Goal: Answer question/provide support

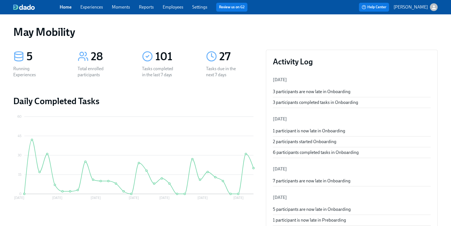
click at [91, 9] on link "Experiences" at bounding box center [91, 6] width 23 height 5
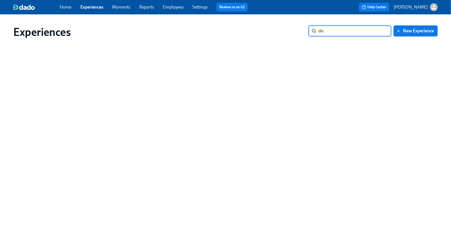
type input "d"
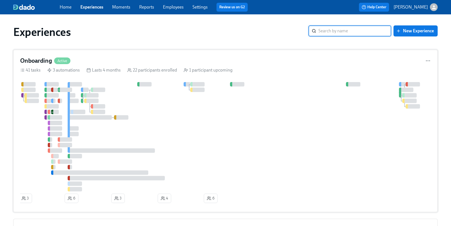
click at [289, 114] on div at bounding box center [229, 136] width 418 height 109
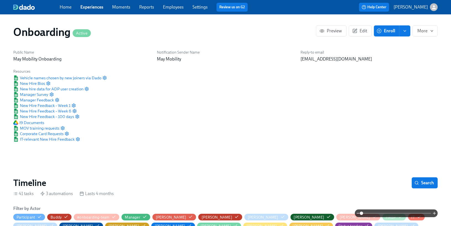
scroll to position [0, 2531]
click at [424, 31] on span "More" at bounding box center [426, 31] width 16 height 6
click at [417, 181] on div at bounding box center [225, 113] width 451 height 226
click at [418, 181] on icon "button" at bounding box center [417, 183] width 4 height 4
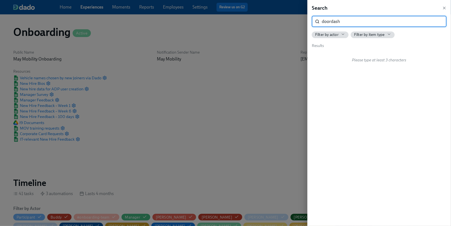
type input "doordash"
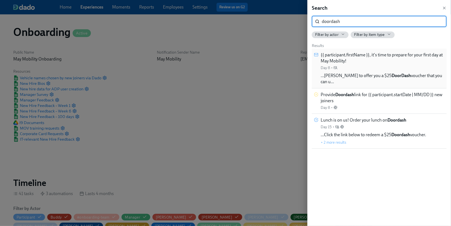
click at [399, 67] on div "{{ participant.firstName }}, it's time to prepare for your first day at May Mob…" at bounding box center [383, 61] width 124 height 19
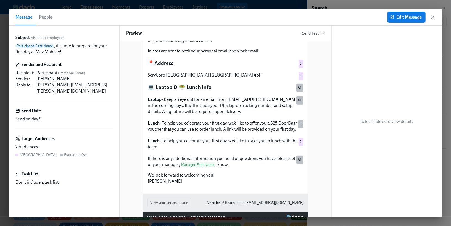
scroll to position [141, 0]
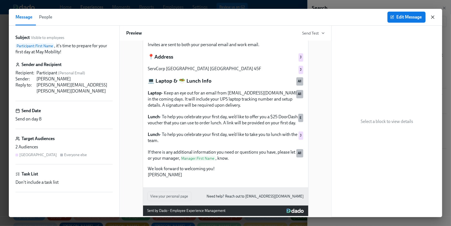
click at [433, 14] on icon "button" at bounding box center [433, 17] width 6 height 6
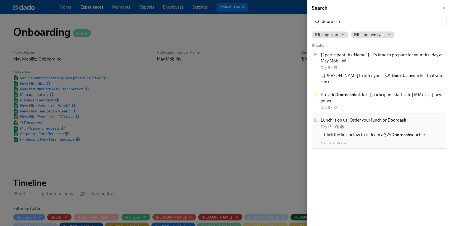
click at [387, 117] on span "Lunch is on us! Order your lunch on Doordash" at bounding box center [364, 120] width 86 height 6
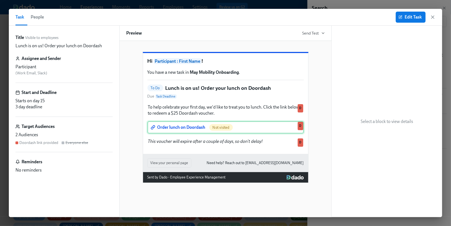
click at [190, 134] on div "Order lunch on Doordash Not visited D" at bounding box center [226, 127] width 156 height 12
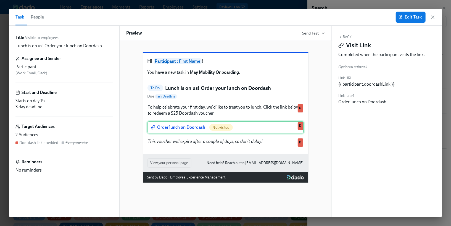
click at [190, 134] on div "Order lunch on Doordash Not visited D" at bounding box center [226, 127] width 156 height 12
click at [403, 19] on span "Edit Task" at bounding box center [411, 17] width 22 height 6
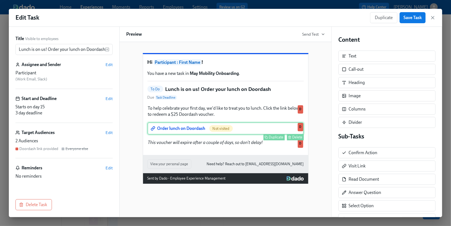
click at [198, 135] on div "Order lunch on Doordash Not visited Duplicate Delete D" at bounding box center [226, 128] width 156 height 12
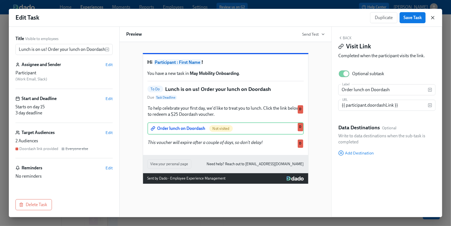
click at [434, 18] on icon "button" at bounding box center [433, 18] width 6 height 6
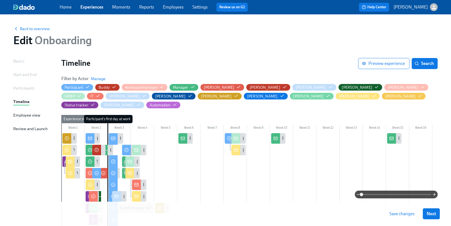
click at [33, 114] on div "Employee view" at bounding box center [26, 115] width 27 height 6
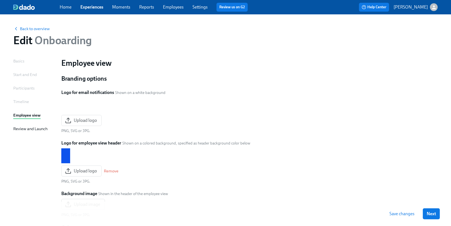
click at [93, 6] on link "Experiences" at bounding box center [91, 6] width 23 height 5
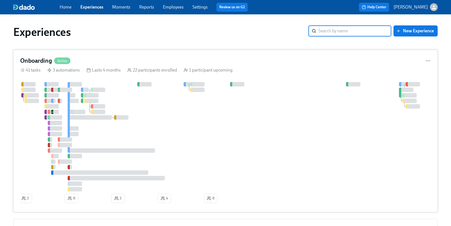
click at [146, 92] on div at bounding box center [229, 136] width 418 height 109
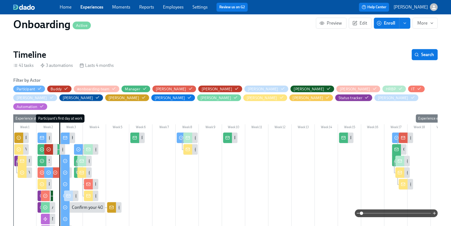
scroll to position [130, 0]
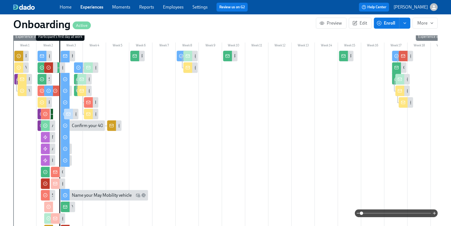
scroll to position [211, 0]
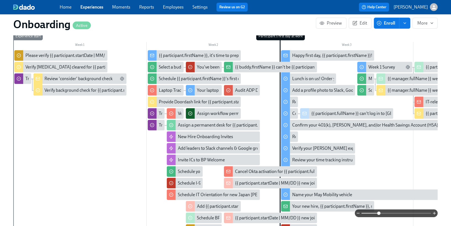
drag, startPoint x: 362, startPoint y: 214, endPoint x: 380, endPoint y: 213, distance: 17.7
click at [380, 213] on span at bounding box center [379, 213] width 3 height 3
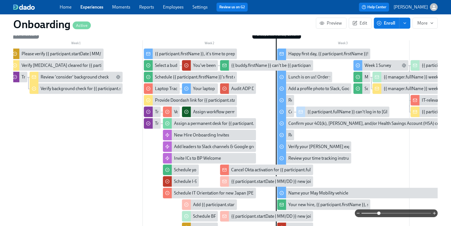
scroll to position [0, 5]
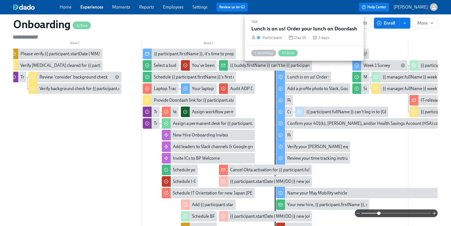
click at [306, 74] on div "Lunch is on us! Order your lunch on Doordash" at bounding box center [331, 77] width 87 height 6
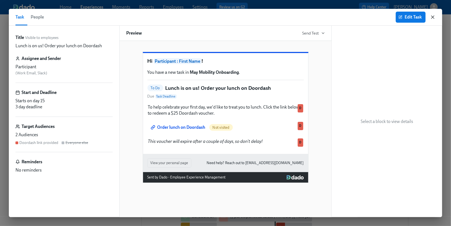
click at [432, 18] on icon "button" at bounding box center [433, 17] width 6 height 6
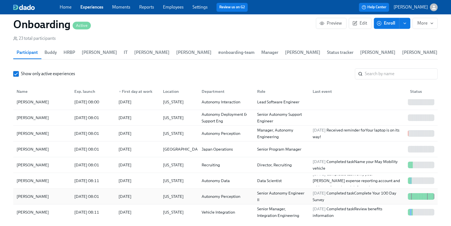
scroll to position [7, 0]
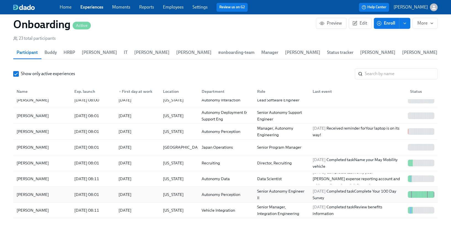
click at [153, 189] on div "[DATE]" at bounding box center [136, 194] width 45 height 11
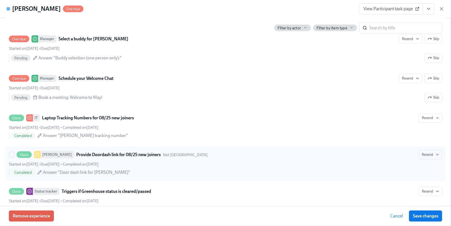
scroll to position [388, 0]
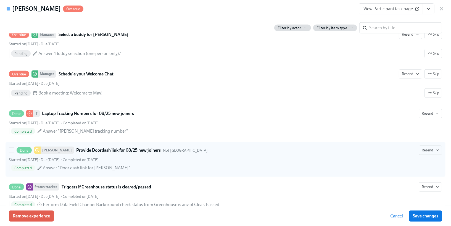
click at [95, 171] on span "Answer "Door dash link for [PERSON_NAME]"" at bounding box center [86, 168] width 87 height 6
click at [14, 153] on input "Done [PERSON_NAME] Provide Doordash link for 08/25 new joiners Not Japan Resend…" at bounding box center [11, 150] width 5 height 5
checkbox input "true"
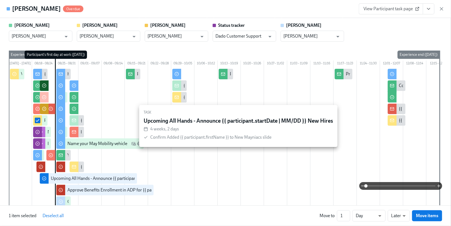
scroll to position [0, 0]
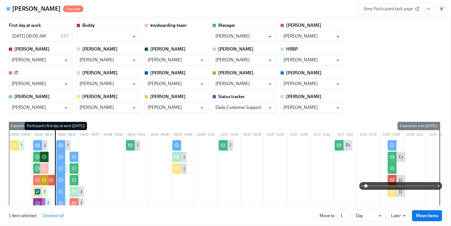
click at [445, 8] on icon "button" at bounding box center [442, 9] width 6 height 6
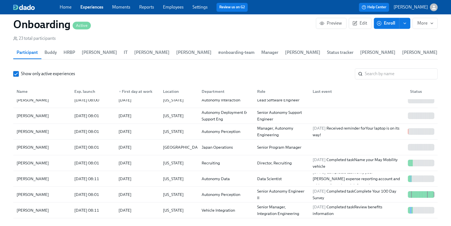
click at [172, 8] on link "Employees" at bounding box center [173, 6] width 21 height 5
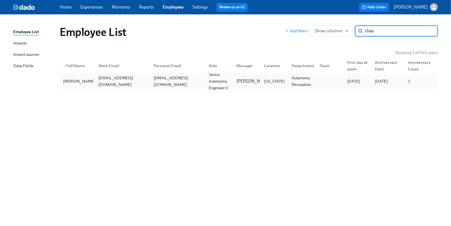
type input "chao"
click at [207, 86] on div "Senior Autonomy Engineer II" at bounding box center [219, 81] width 25 height 20
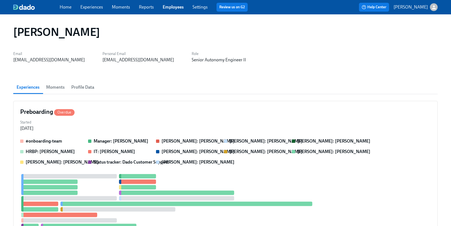
click at [89, 85] on span "Profile Data" at bounding box center [82, 87] width 23 height 8
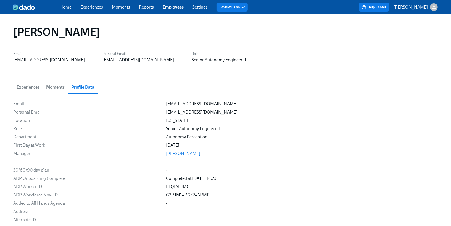
scroll to position [264, 0]
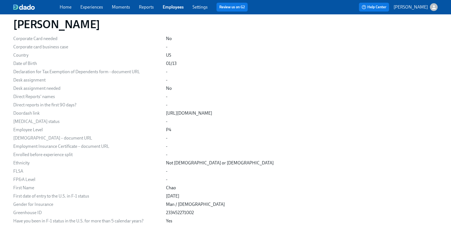
drag, startPoint x: 218, startPoint y: 114, endPoint x: 151, endPoint y: 116, distance: 66.7
drag, startPoint x: 149, startPoint y: 113, endPoint x: 212, endPoint y: 114, distance: 63.6
click at [212, 114] on div "[URL][DOMAIN_NAME]" at bounding box center [189, 113] width 46 height 6
drag, startPoint x: 213, startPoint y: 113, endPoint x: 147, endPoint y: 114, distance: 66.6
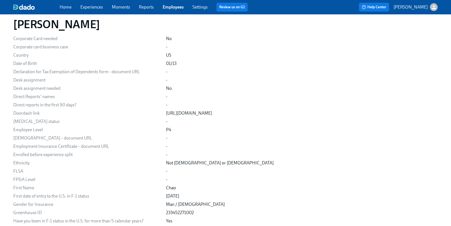
copy div "[URL][DOMAIN_NAME]"
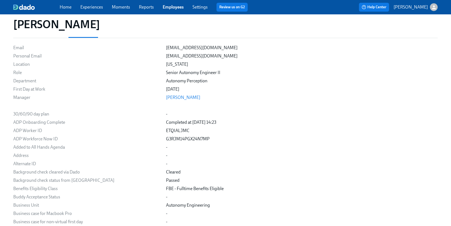
scroll to position [0, 0]
